Goal: Task Accomplishment & Management: Use online tool/utility

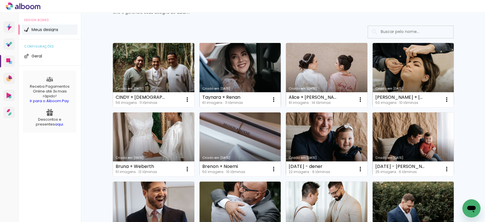
scroll to position [30, 0]
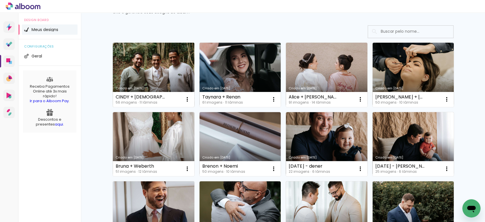
click at [163, 83] on link "Criado em [DATE]" at bounding box center [154, 75] width 82 height 64
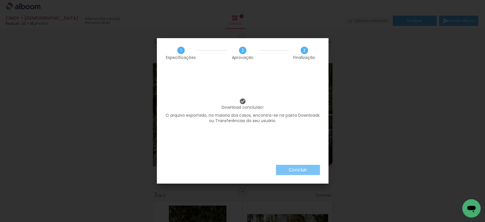
drag, startPoint x: 0, startPoint y: 0, endPoint x: 302, endPoint y: 168, distance: 345.0
click at [0, 0] on slot "Concluir" at bounding box center [0, 0] width 0 height 0
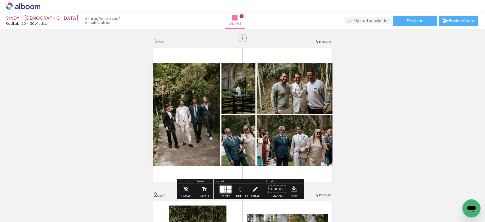
click at [302, 168] on quentale-layouter at bounding box center [242, 114] width 185 height 139
